Goal: Obtain resource: Obtain resource

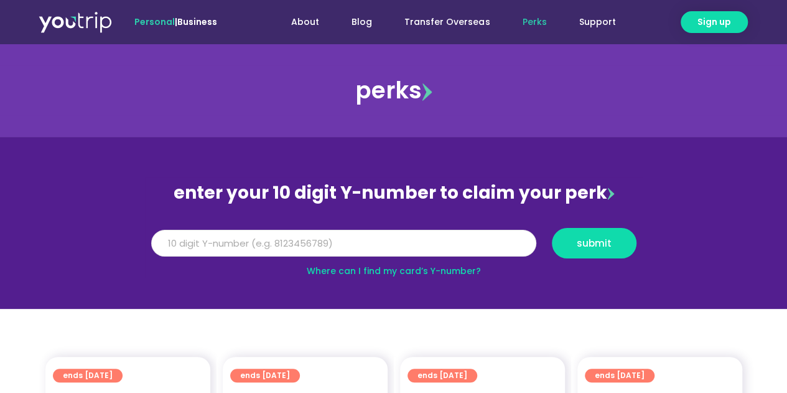
click at [325, 248] on input "Y Number" at bounding box center [343, 243] width 385 height 27
click at [361, 272] on link "Where can I find my card’s Y-number?" at bounding box center [394, 271] width 174 height 12
click at [247, 240] on input "Y Number" at bounding box center [343, 243] width 385 height 27
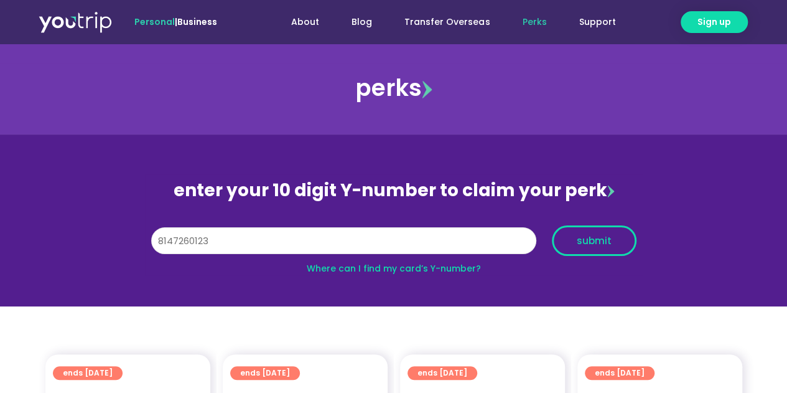
scroll to position [4, 0]
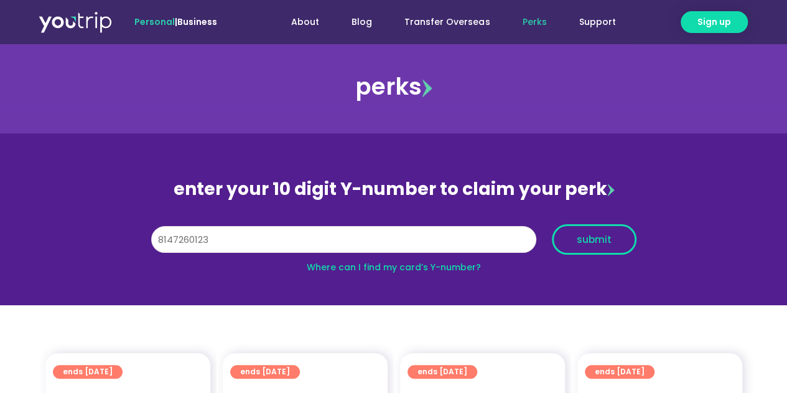
type input "8147260123"
click at [576, 238] on span "submit" at bounding box center [594, 239] width 63 height 9
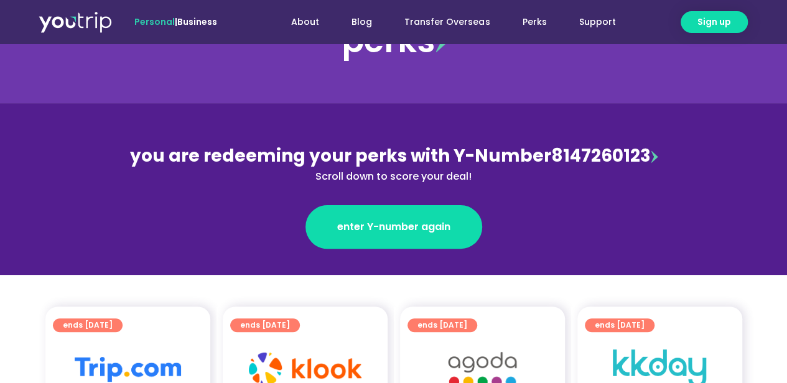
scroll to position [65, 0]
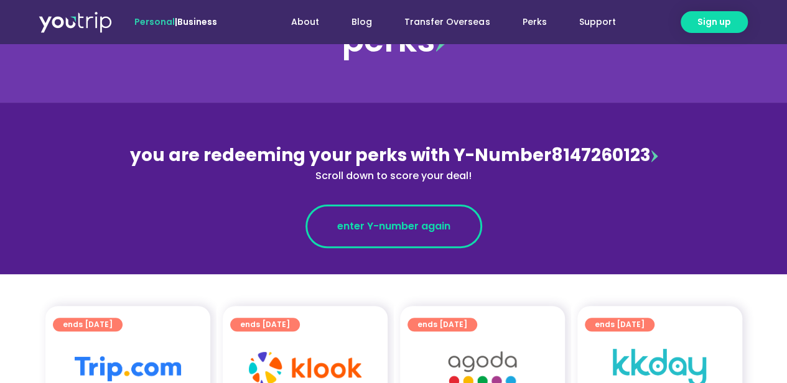
click at [441, 238] on link "enter Y-number again" at bounding box center [394, 227] width 177 height 44
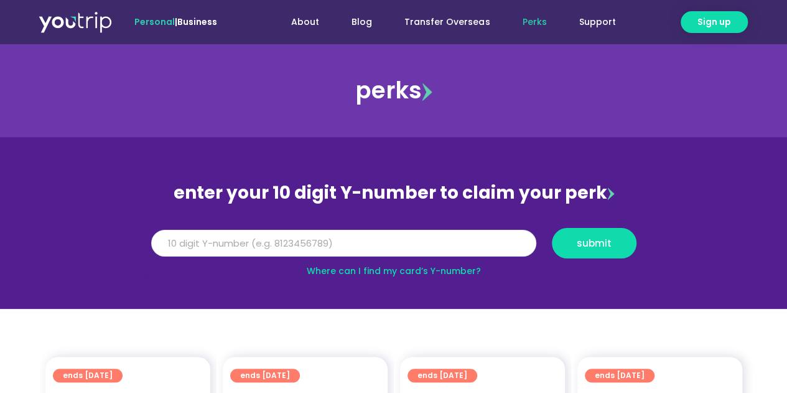
drag, startPoint x: 0, startPoint y: 0, endPoint x: 441, endPoint y: 238, distance: 500.8
click at [441, 238] on input "Y Number" at bounding box center [343, 243] width 385 height 27
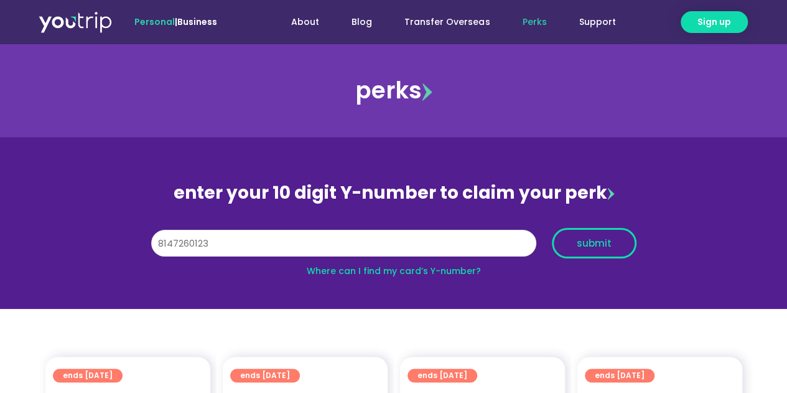
type input "8147260123"
click at [593, 245] on span "submit" at bounding box center [594, 242] width 35 height 9
